Goal: Information Seeking & Learning: Learn about a topic

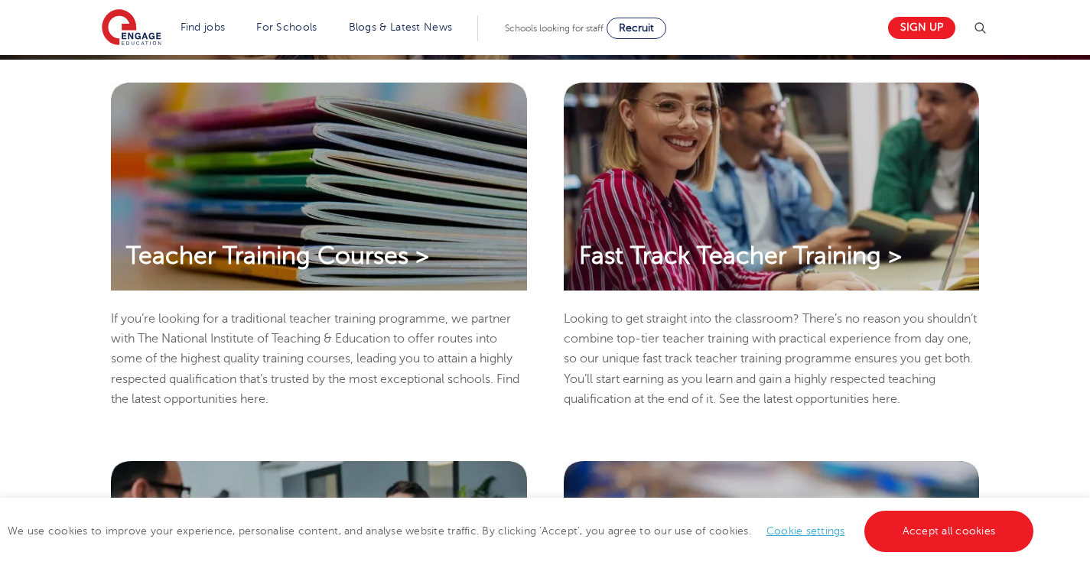
scroll to position [403, 0]
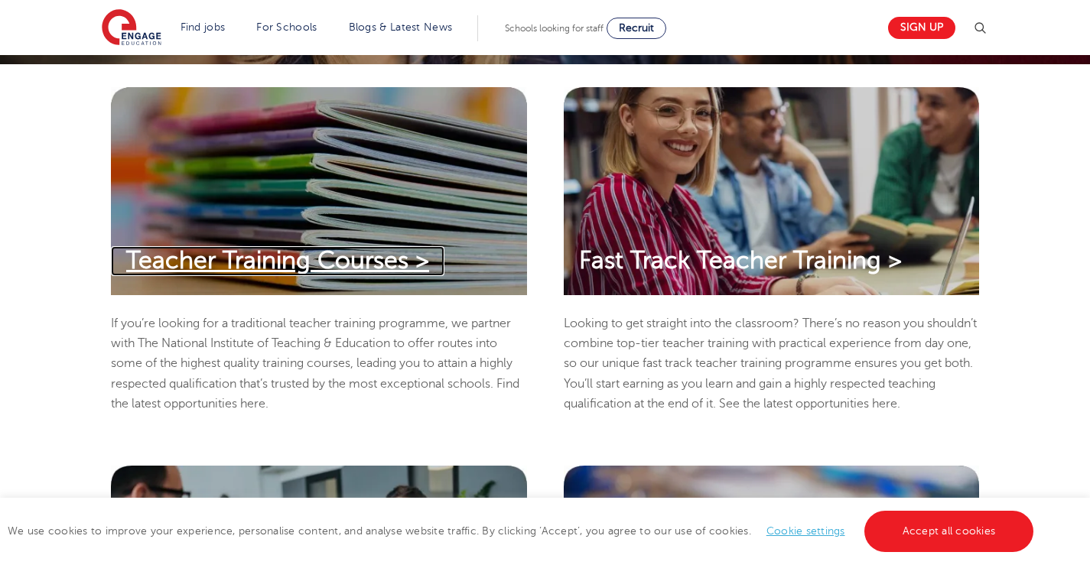
click at [392, 260] on span "Teacher Training Courses >" at bounding box center [277, 260] width 303 height 27
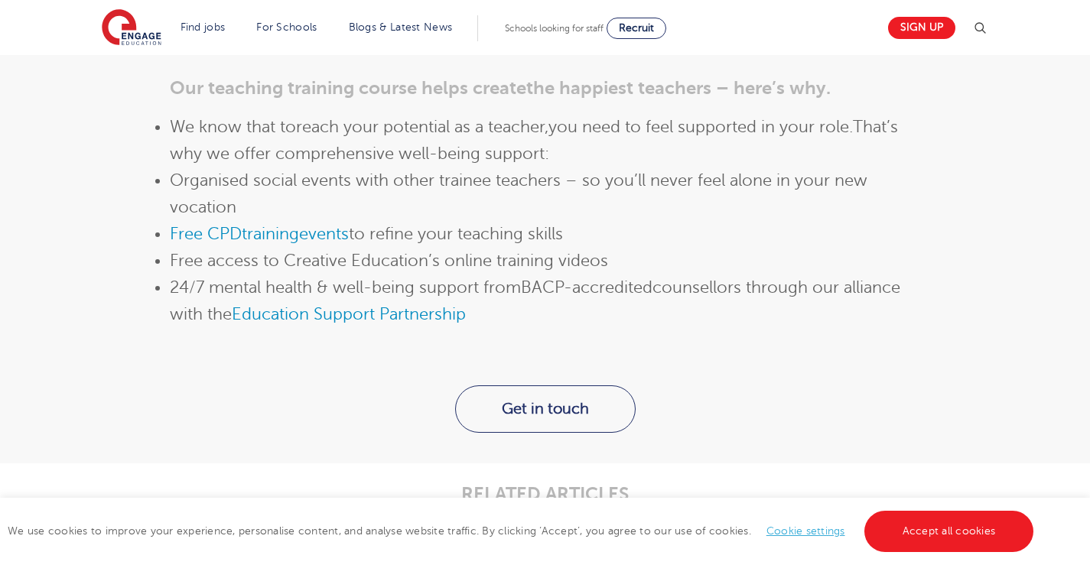
scroll to position [1778, 0]
click at [299, 240] on span "training" at bounding box center [270, 236] width 57 height 18
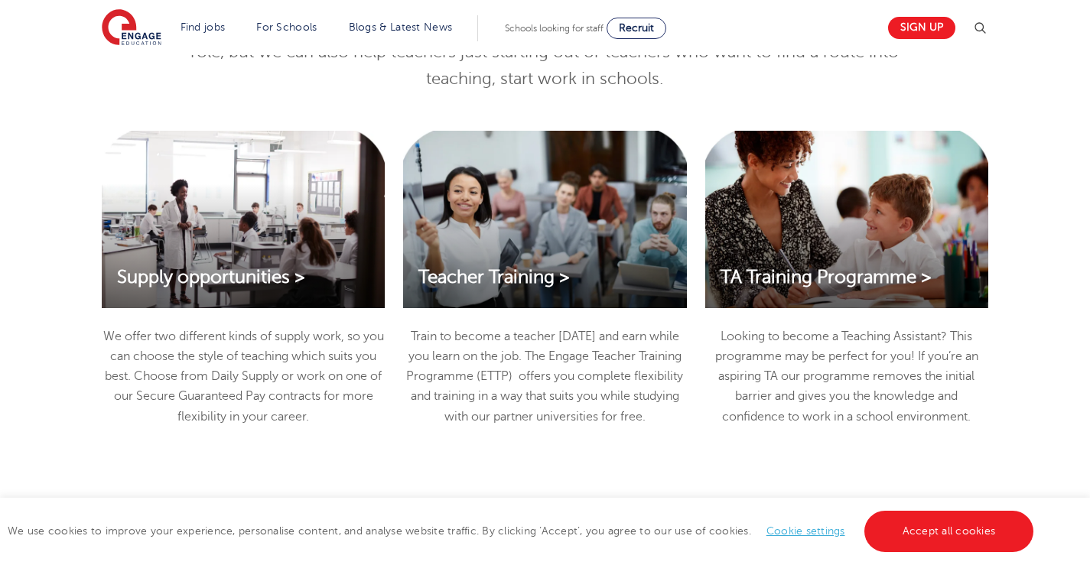
scroll to position [1633, 0]
